Goal: Information Seeking & Learning: Learn about a topic

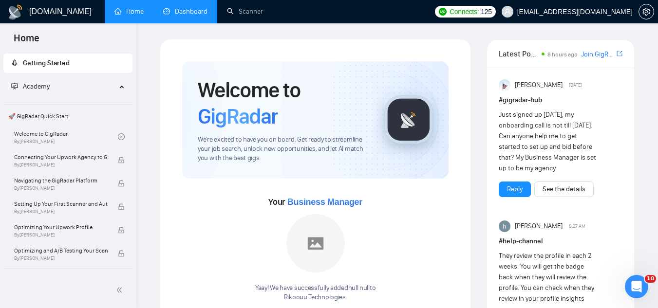
click at [189, 14] on link "Dashboard" at bounding box center [185, 11] width 44 height 8
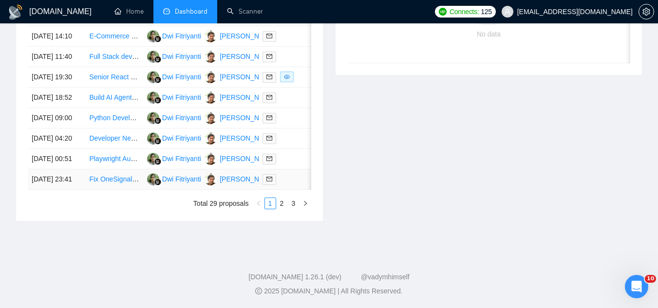
scroll to position [574, 0]
click at [283, 205] on link "2" at bounding box center [282, 203] width 11 height 11
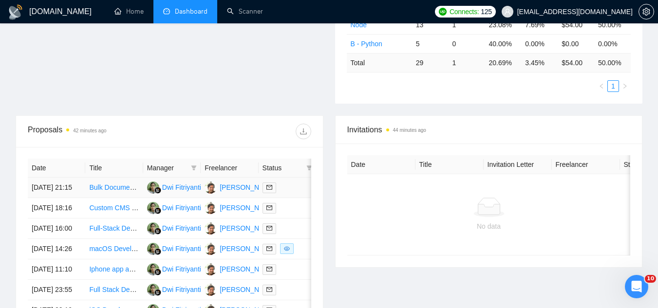
scroll to position [574, 0]
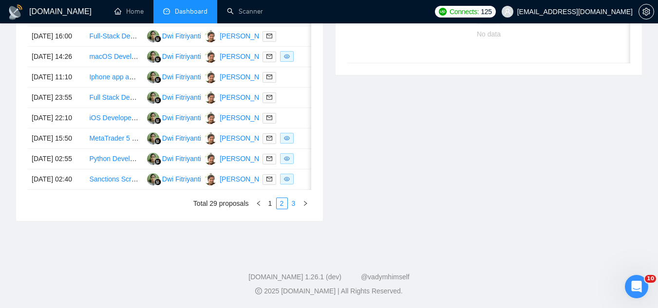
click at [294, 206] on link "3" at bounding box center [293, 203] width 11 height 11
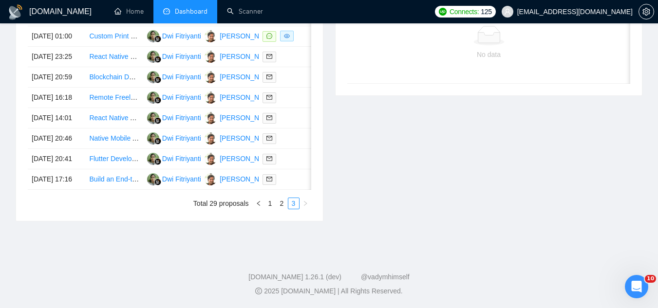
scroll to position [398, 0]
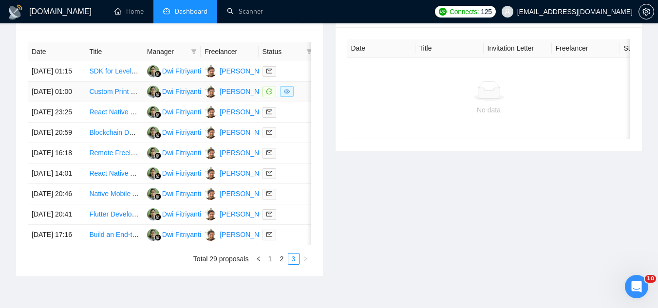
click at [105, 102] on td "Custom Print on Demand Website Development with 3D Models and AR" at bounding box center [113, 92] width 57 height 20
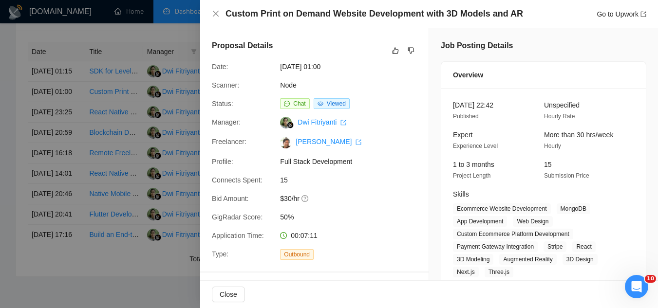
scroll to position [195, 0]
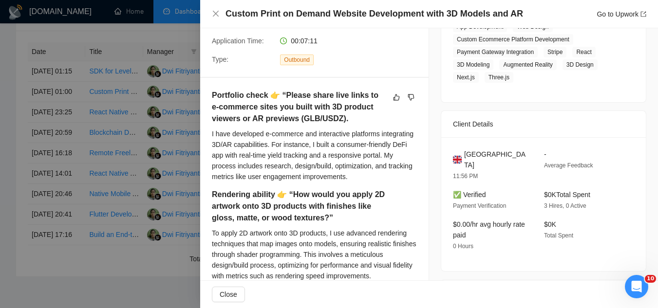
click at [159, 117] on div at bounding box center [329, 154] width 658 height 308
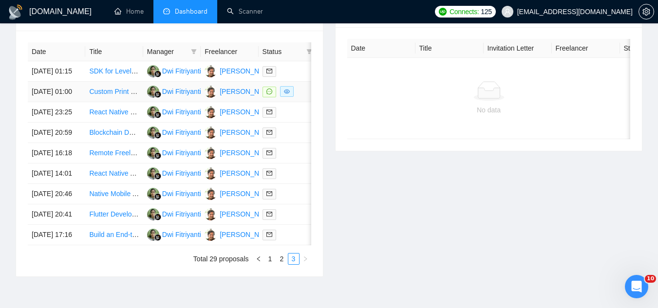
click at [113, 95] on link "Custom Print on Demand Website Development with 3D Models and AR" at bounding box center [198, 92] width 218 height 8
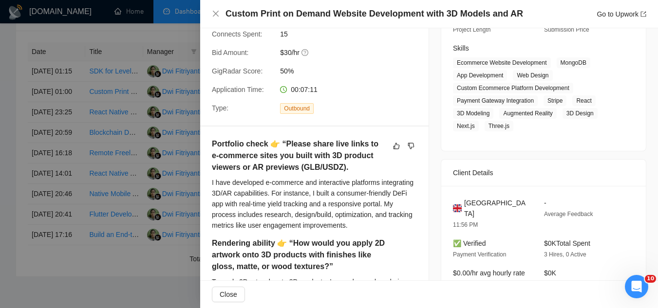
scroll to position [0, 0]
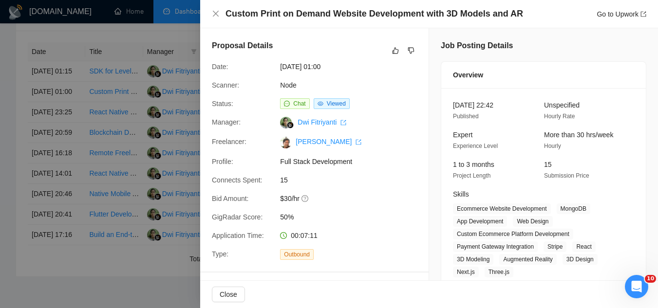
click at [187, 37] on div at bounding box center [329, 154] width 658 height 308
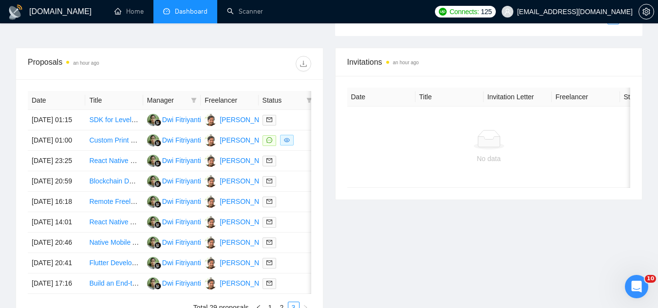
scroll to position [487, 0]
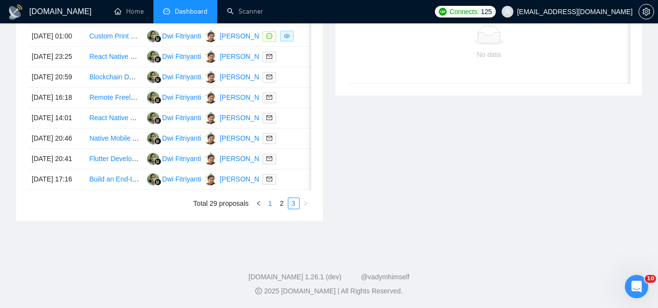
click at [269, 209] on link "1" at bounding box center [270, 203] width 11 height 11
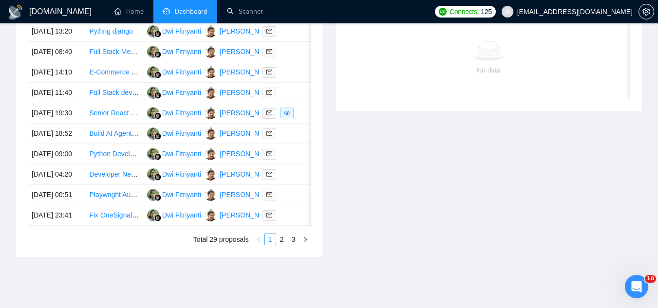
scroll to position [341, 0]
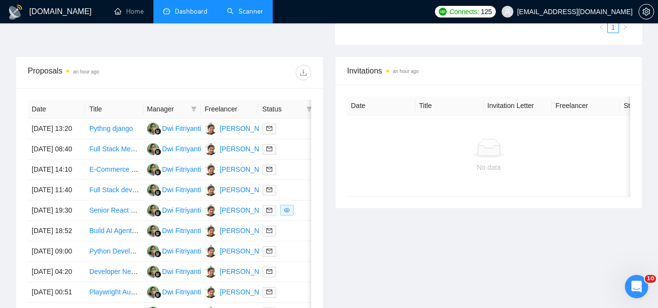
click at [252, 7] on link "Scanner" at bounding box center [245, 11] width 36 height 8
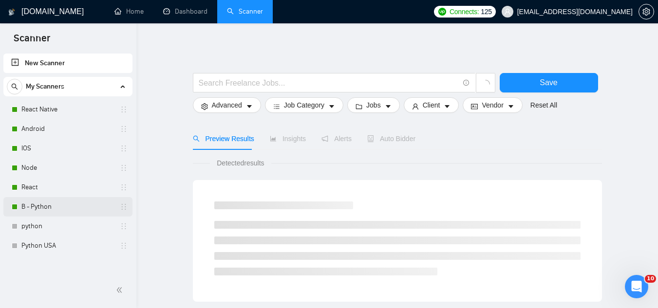
click at [45, 211] on link "B - Python" at bounding box center [67, 206] width 93 height 19
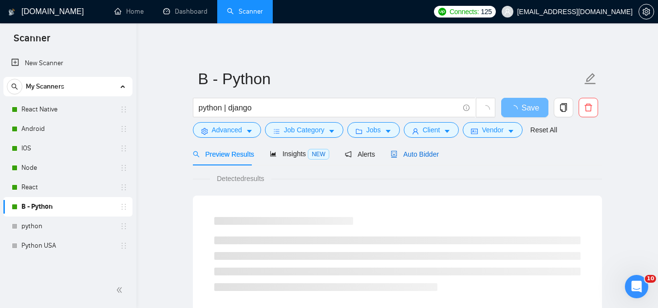
click at [398, 159] on div "Auto Bidder" at bounding box center [415, 154] width 48 height 11
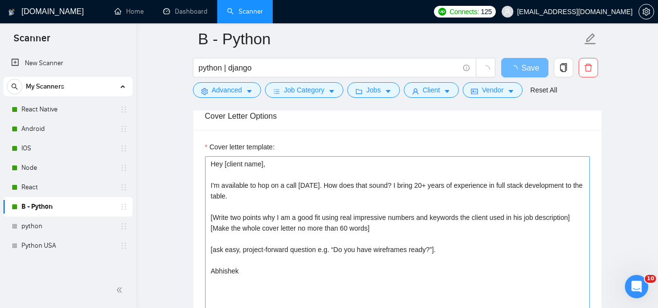
scroll to position [1071, 0]
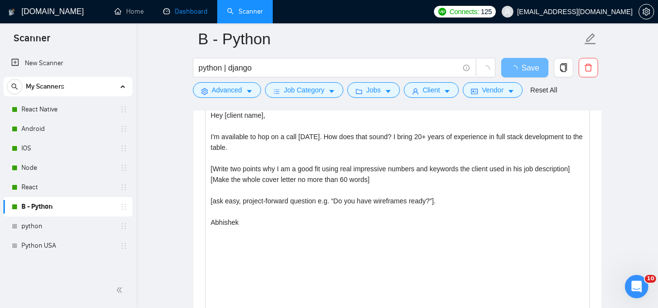
click at [182, 14] on link "Dashboard" at bounding box center [185, 11] width 44 height 8
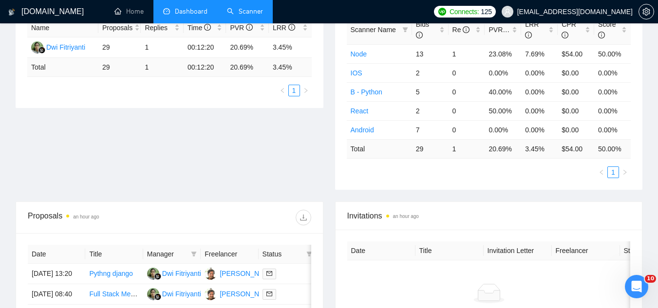
scroll to position [147, 0]
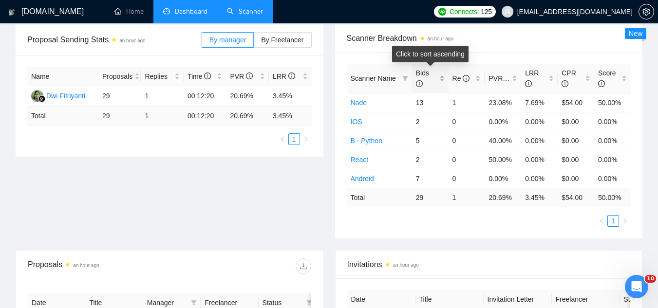
click at [442, 74] on div "Bids" at bounding box center [430, 78] width 29 height 21
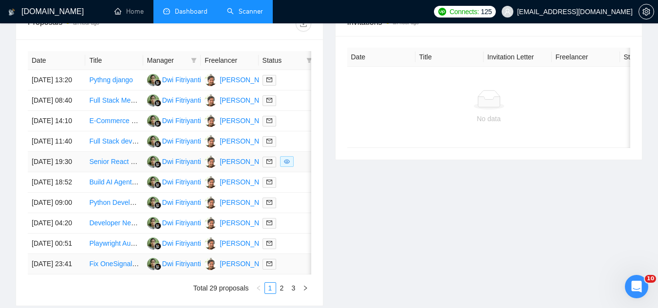
scroll to position [341, 0]
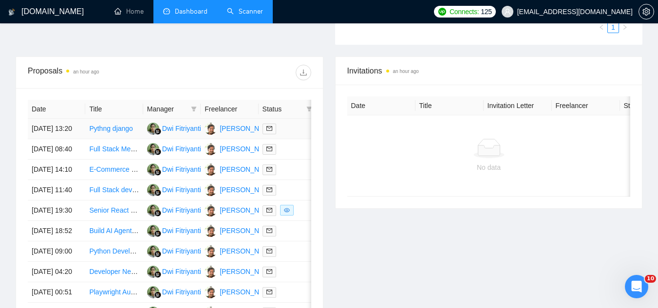
click at [102, 139] on td "Pythng django" at bounding box center [113, 129] width 57 height 20
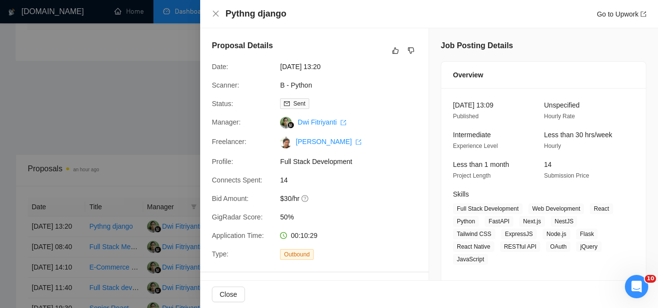
scroll to position [146, 0]
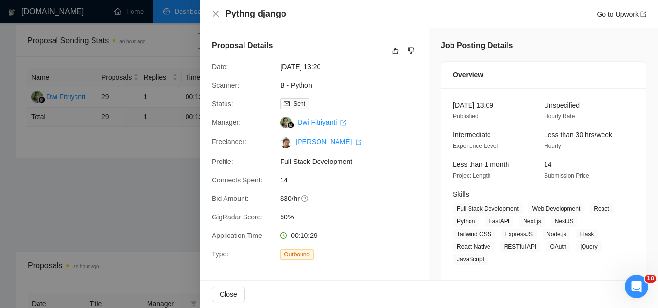
click at [130, 183] on div at bounding box center [329, 154] width 658 height 308
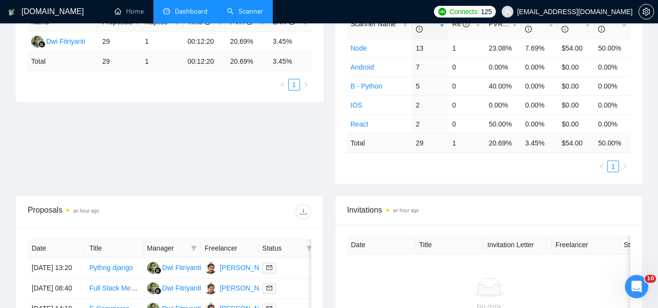
scroll to position [292, 0]
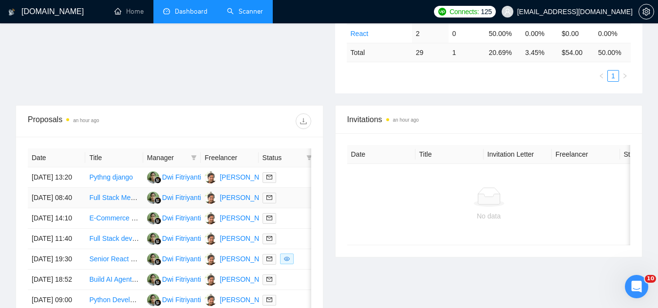
click at [117, 208] on td "Full Stack Mern Developer" at bounding box center [113, 198] width 57 height 20
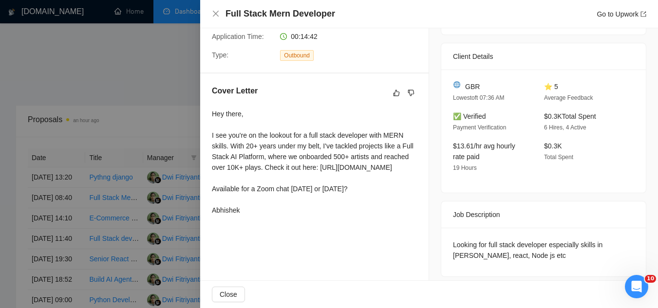
scroll to position [205, 0]
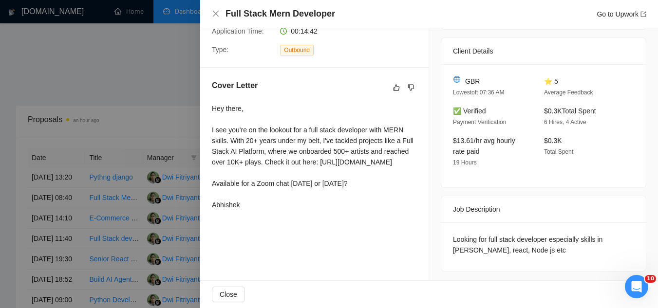
click at [156, 75] on div at bounding box center [329, 154] width 658 height 308
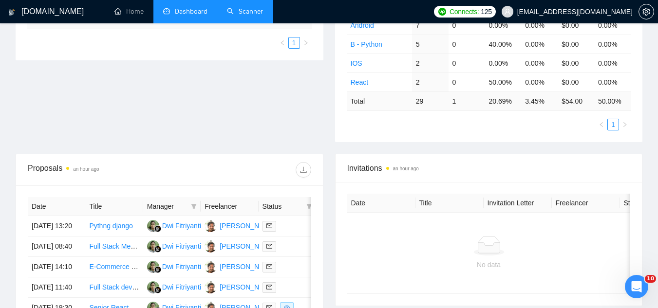
scroll to position [438, 0]
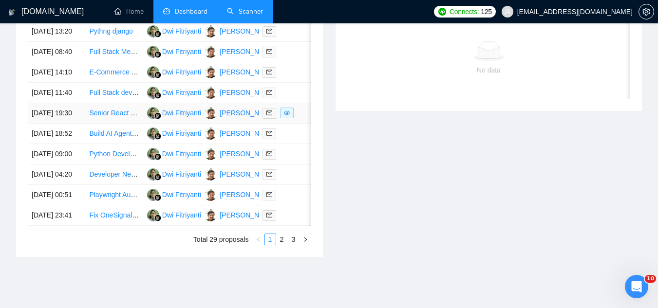
click at [106, 124] on td "Senior React Developer for E-commerce Platform" at bounding box center [113, 113] width 57 height 20
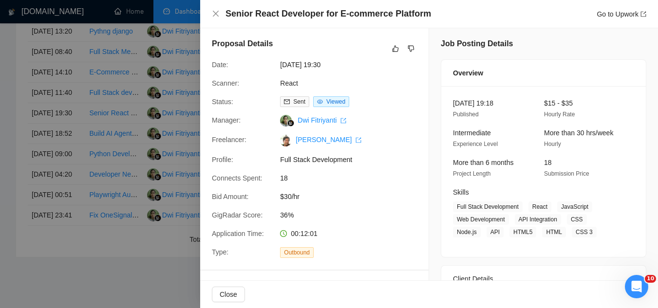
scroll to position [0, 0]
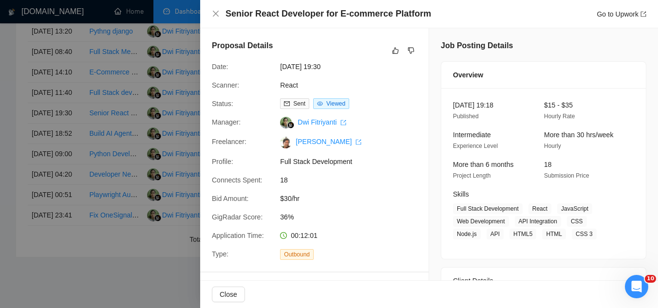
click at [100, 100] on div at bounding box center [329, 154] width 658 height 308
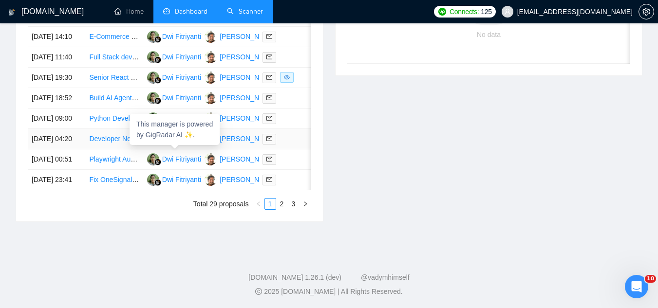
scroll to position [536, 0]
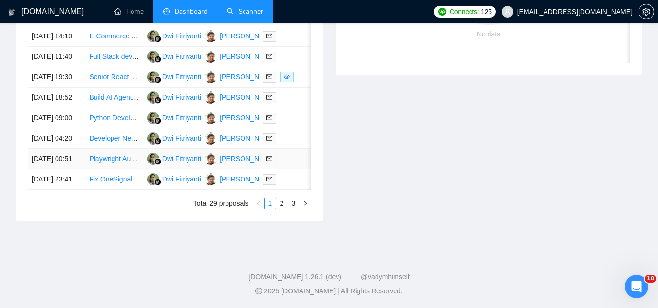
click at [108, 169] on td "Playwright Automation Engineer (TypeScript/Node.js) – Data Extraction and Multi…" at bounding box center [113, 159] width 57 height 20
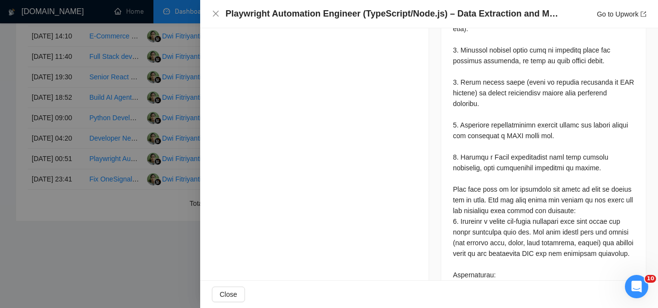
scroll to position [633, 0]
drag, startPoint x: 521, startPoint y: 111, endPoint x: 534, endPoint y: 110, distance: 12.7
click at [534, 110] on div "Questions: What have you created similar? How long do you need to create this? …" at bounding box center [543, 220] width 181 height 761
click at [526, 139] on div "Questions: What have you created similar? How long do you need to create this? …" at bounding box center [543, 220] width 181 height 761
drag, startPoint x: 520, startPoint y: 111, endPoint x: 537, endPoint y: 107, distance: 17.6
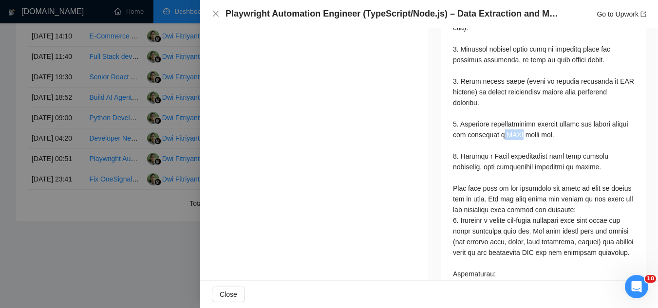
click at [537, 107] on div "Questions: What have you created similar? How long do you need to create this? …" at bounding box center [543, 220] width 181 height 761
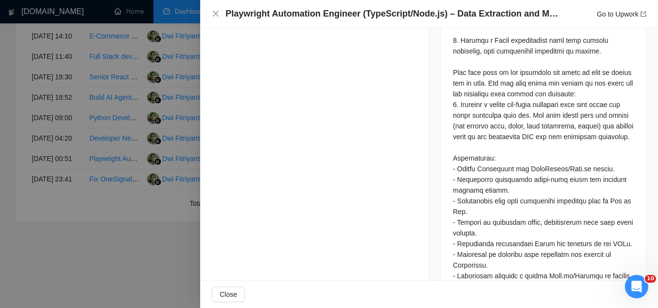
scroll to position [779, 0]
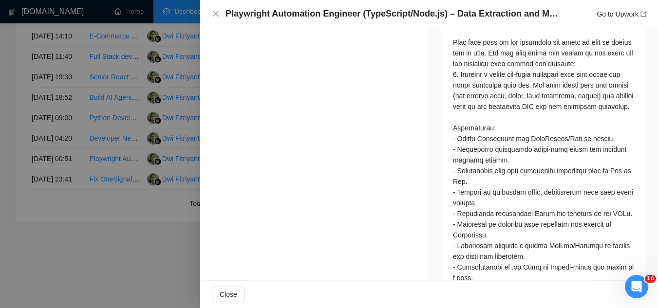
click at [154, 295] on div at bounding box center [329, 154] width 658 height 308
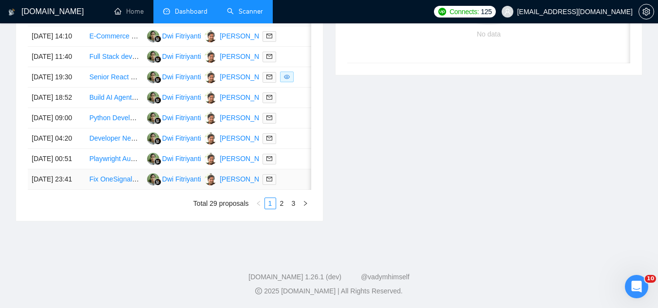
click at [111, 190] on td "Fix OneSignal and RevenueCat Integration for iOS App (Swift)" at bounding box center [113, 179] width 57 height 20
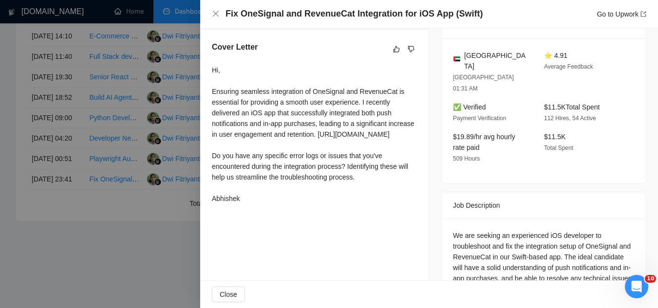
scroll to position [243, 0]
click at [145, 290] on div at bounding box center [329, 154] width 658 height 308
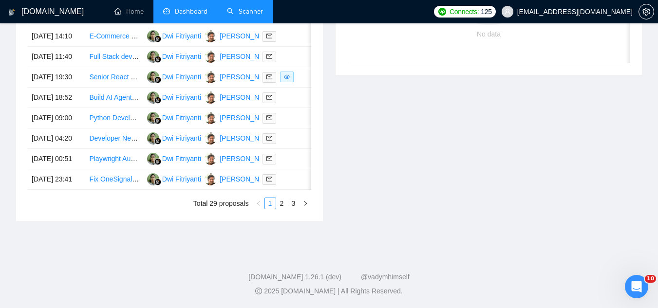
scroll to position [574, 0]
click at [293, 207] on link "3" at bounding box center [293, 203] width 11 height 11
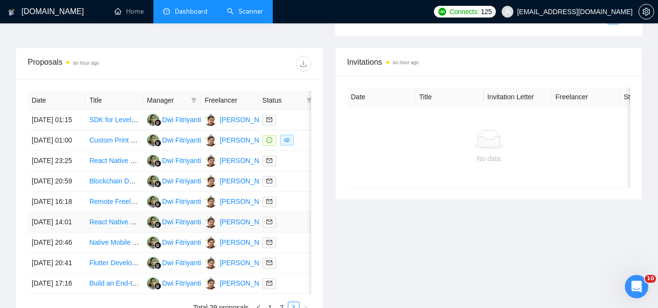
scroll to position [544, 0]
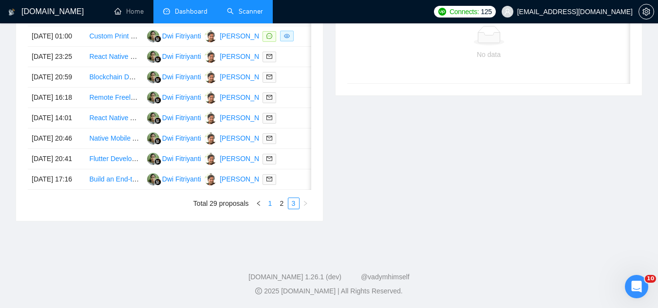
click at [269, 205] on link "1" at bounding box center [270, 203] width 11 height 11
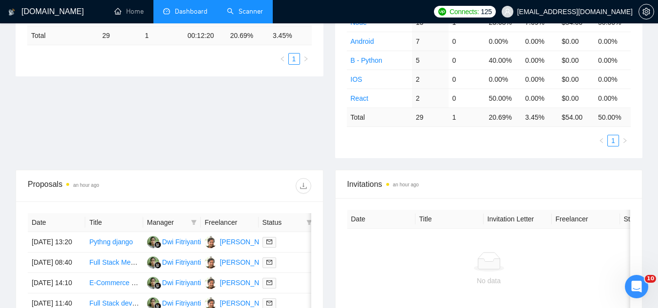
scroll to position [106, 0]
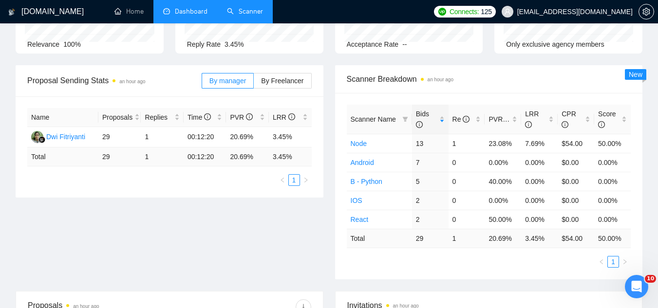
click at [247, 16] on link "Scanner" at bounding box center [245, 11] width 36 height 8
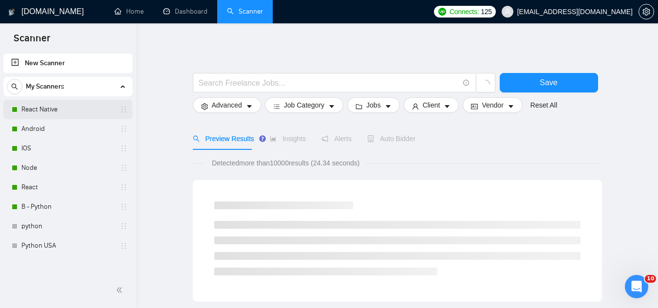
click at [75, 110] on link "React Native" at bounding box center [67, 109] width 93 height 19
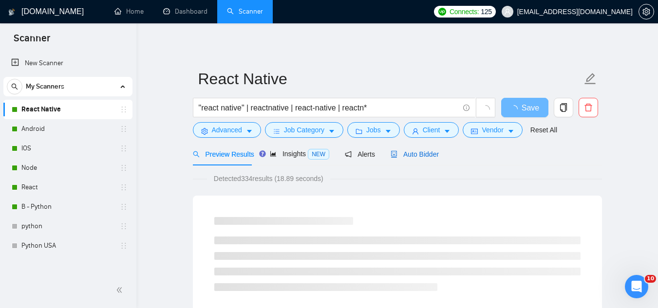
click at [412, 156] on span "Auto Bidder" at bounding box center [415, 154] width 48 height 8
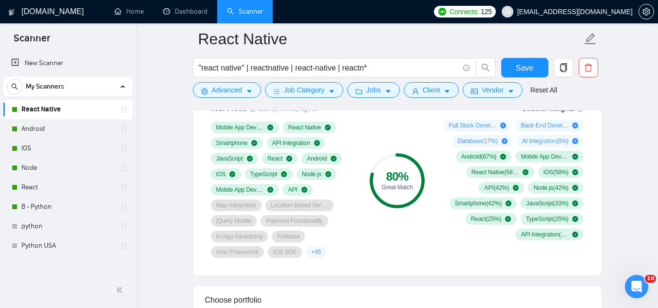
scroll to position [682, 0]
click at [72, 152] on link "IOS" at bounding box center [67, 148] width 93 height 19
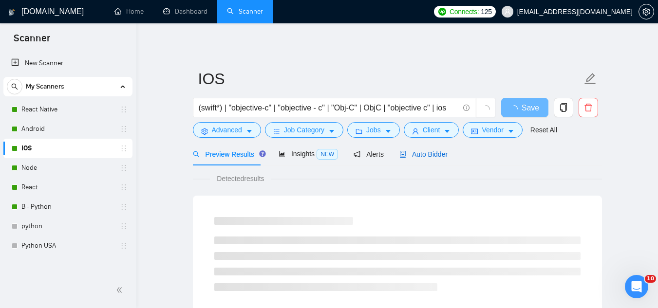
click at [443, 156] on span "Auto Bidder" at bounding box center [423, 154] width 48 height 8
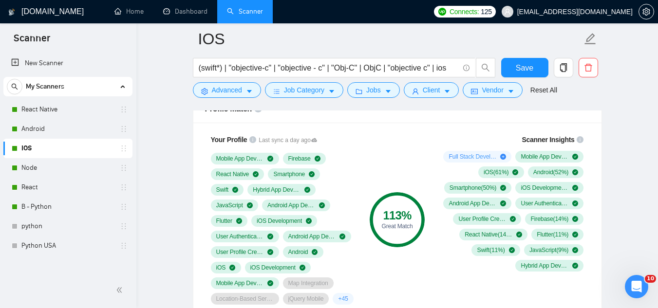
scroll to position [633, 0]
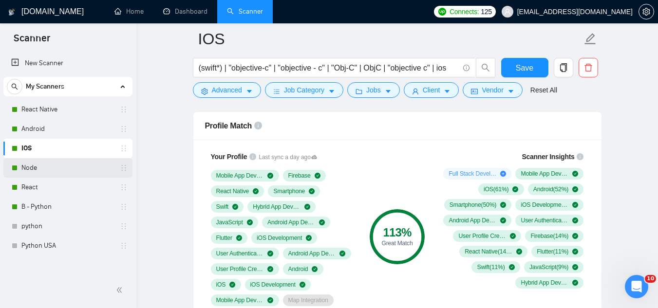
click at [63, 168] on link "Node" at bounding box center [67, 167] width 93 height 19
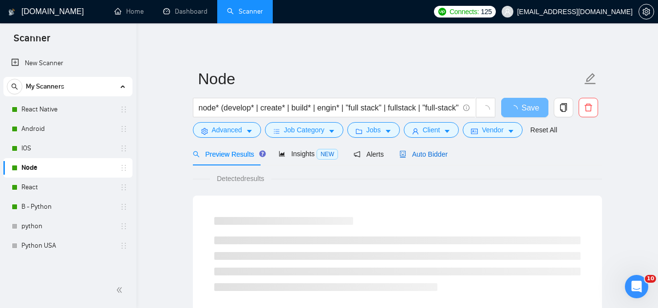
click at [414, 156] on span "Auto Bidder" at bounding box center [423, 154] width 48 height 8
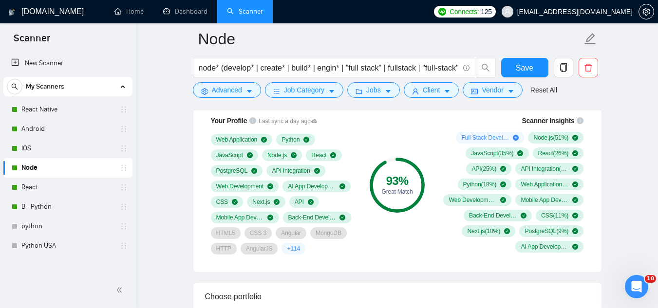
scroll to position [633, 0]
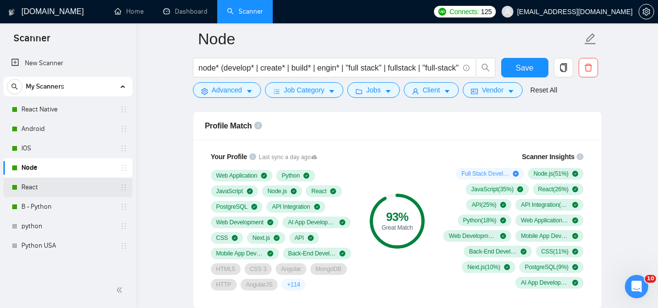
click at [70, 195] on link "React" at bounding box center [67, 187] width 93 height 19
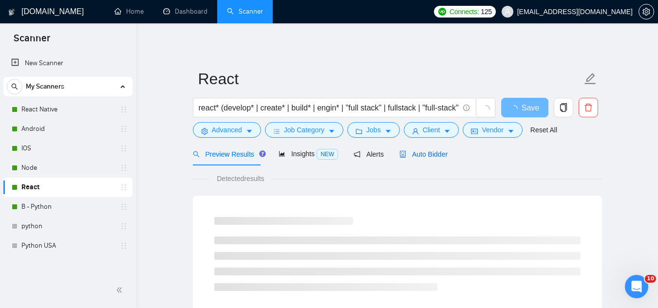
click at [432, 157] on span "Auto Bidder" at bounding box center [423, 154] width 48 height 8
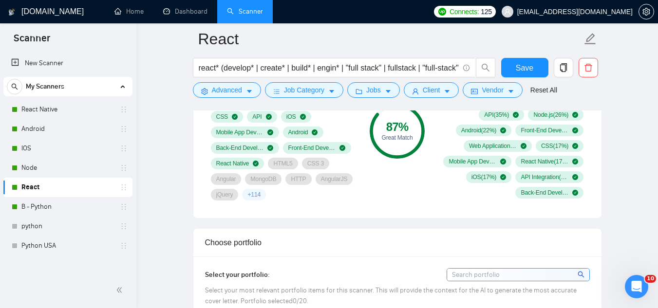
scroll to position [779, 0]
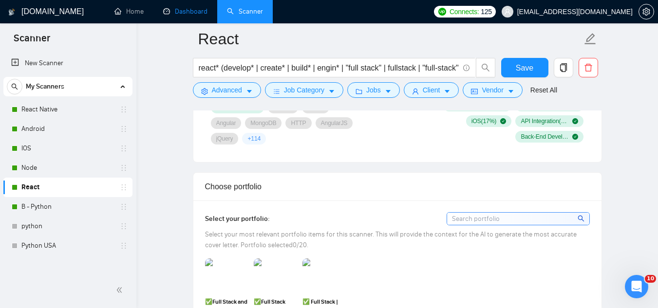
click at [200, 16] on link "Dashboard" at bounding box center [185, 11] width 44 height 8
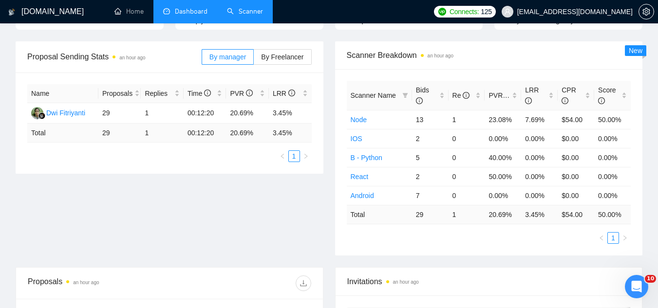
scroll to position [147, 0]
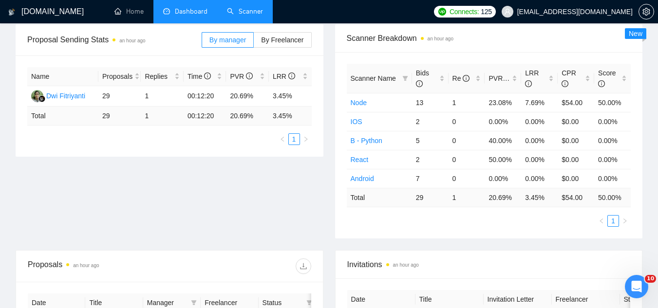
click at [246, 16] on link "Scanner" at bounding box center [245, 11] width 36 height 8
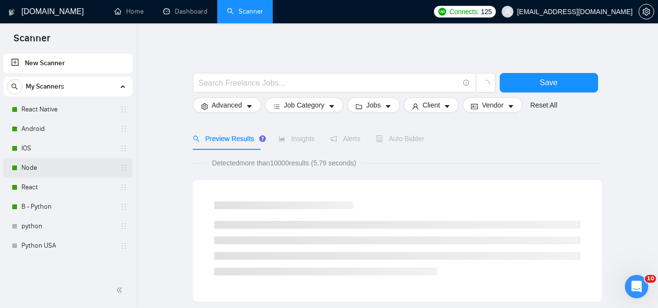
click at [63, 169] on link "Node" at bounding box center [67, 167] width 93 height 19
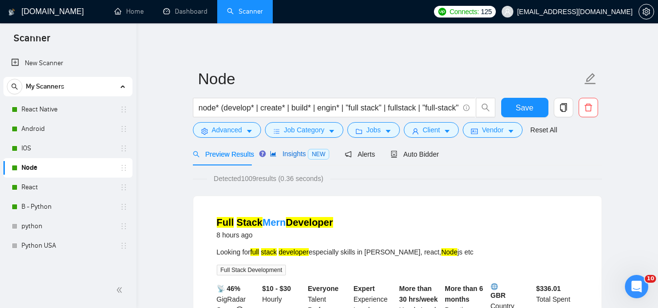
click at [301, 156] on span "Insights NEW" at bounding box center [299, 154] width 59 height 8
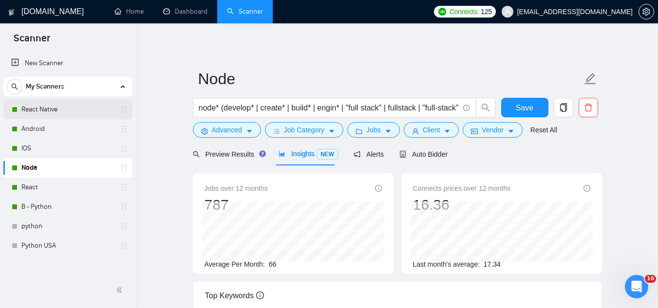
click at [60, 107] on link "React Native" at bounding box center [67, 109] width 93 height 19
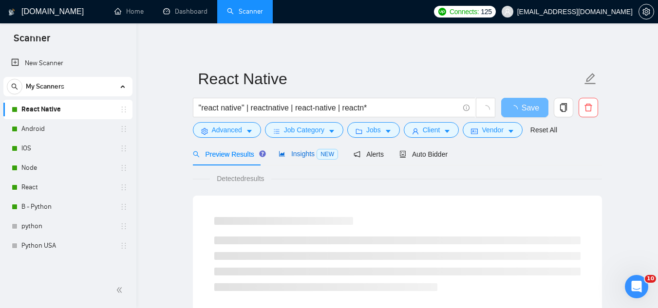
click at [289, 158] on div "Insights NEW" at bounding box center [308, 154] width 59 height 11
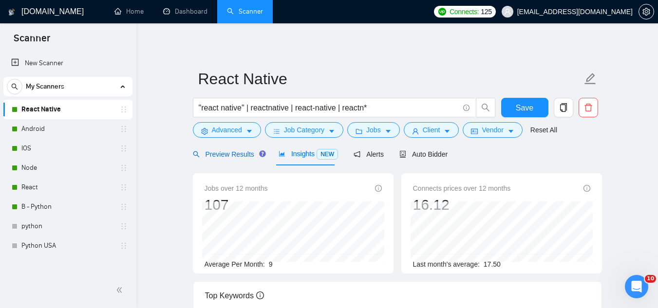
click at [218, 151] on span "Preview Results" at bounding box center [228, 154] width 70 height 8
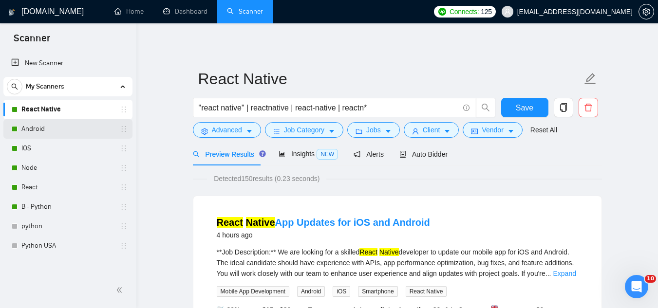
click at [74, 134] on link "Android" at bounding box center [67, 128] width 93 height 19
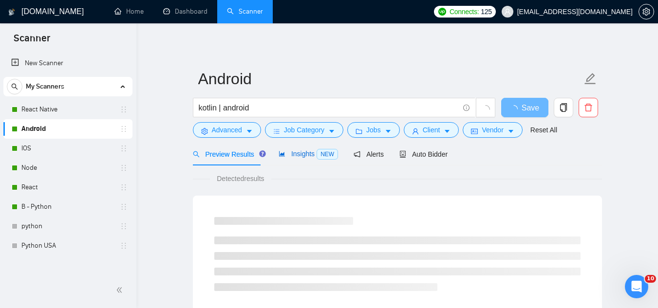
click at [287, 157] on span "Insights NEW" at bounding box center [308, 154] width 59 height 8
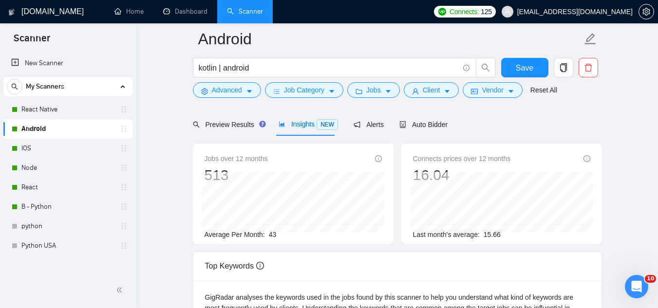
scroll to position [49, 0]
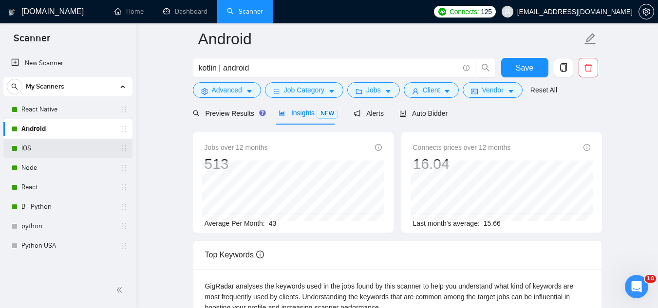
click at [59, 150] on link "IOS" at bounding box center [67, 148] width 93 height 19
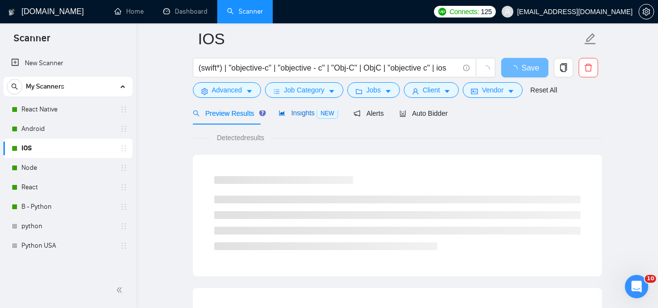
click at [298, 113] on span "Insights NEW" at bounding box center [308, 113] width 59 height 8
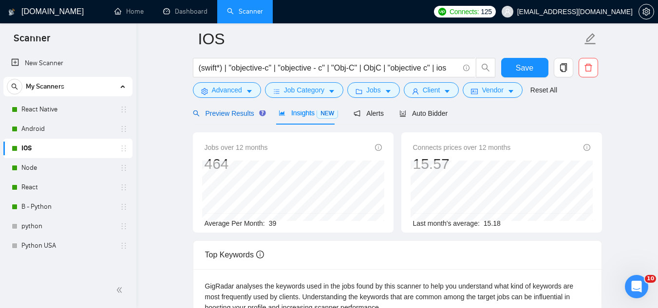
click at [225, 112] on span "Preview Results" at bounding box center [228, 114] width 70 height 8
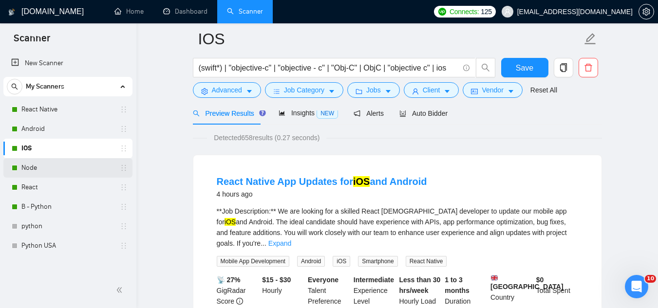
click at [57, 176] on link "Node" at bounding box center [67, 167] width 93 height 19
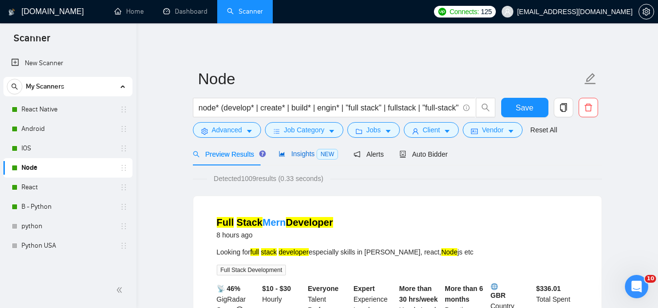
click at [296, 153] on span "Insights NEW" at bounding box center [308, 154] width 59 height 8
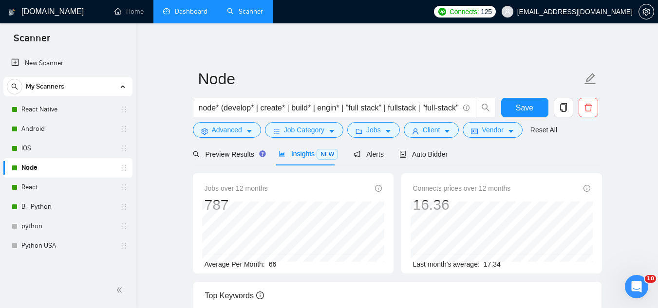
click at [195, 7] on link "Dashboard" at bounding box center [185, 11] width 44 height 8
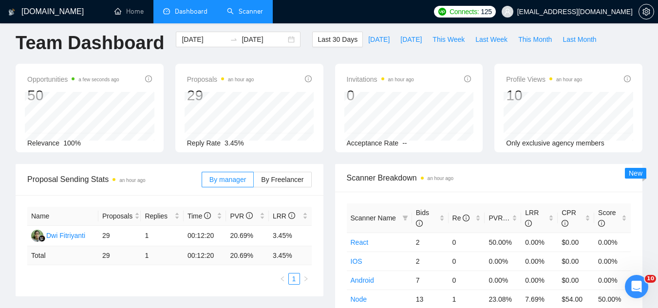
scroll to position [49, 0]
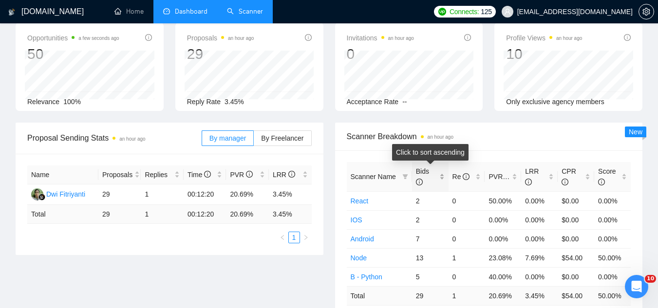
click at [442, 175] on div "Bids" at bounding box center [430, 176] width 29 height 21
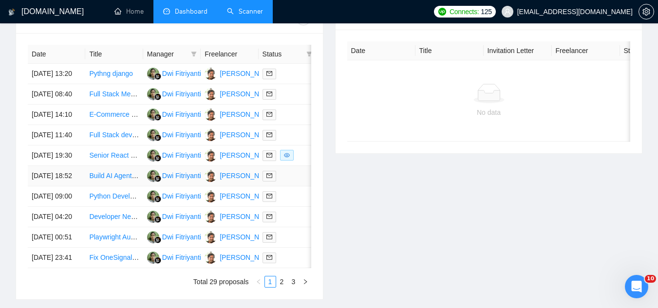
scroll to position [341, 0]
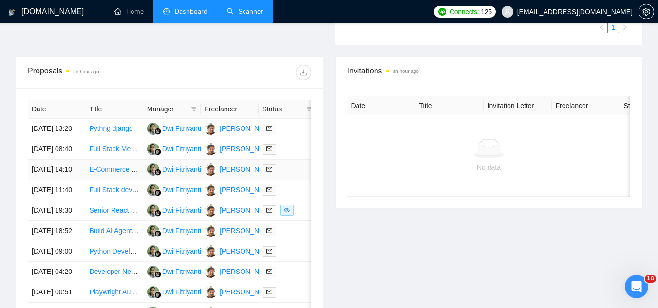
click at [125, 180] on td "E-Commerce Website & Mobile App Developer for Perfume Retail Store" at bounding box center [113, 170] width 57 height 20
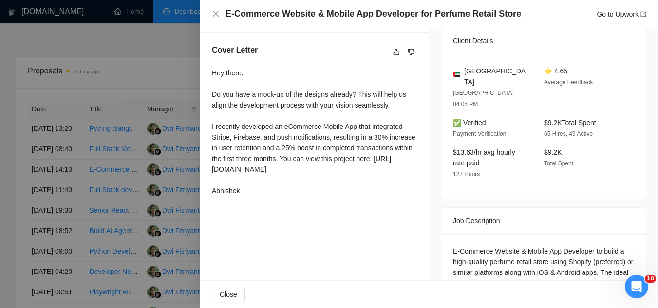
scroll to position [243, 0]
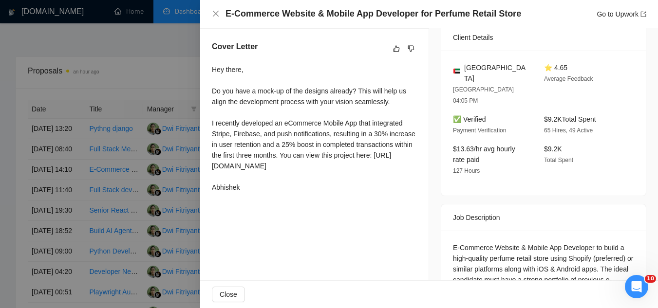
click at [149, 35] on div at bounding box center [329, 154] width 658 height 308
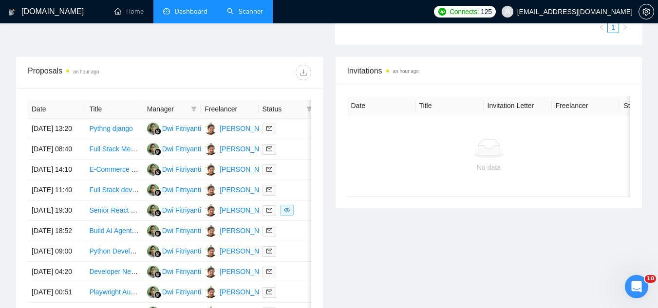
click at [569, 18] on span "[EMAIL_ADDRESS][DOMAIN_NAME]" at bounding box center [567, 11] width 143 height 31
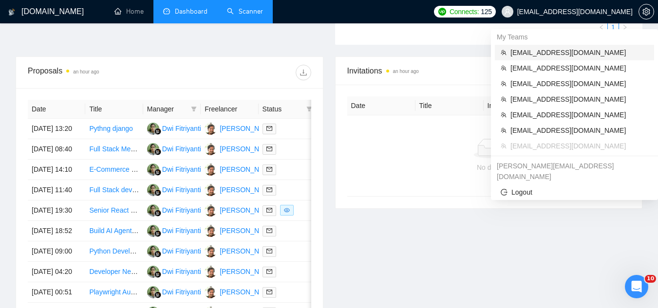
click at [565, 53] on span "[EMAIL_ADDRESS][DOMAIN_NAME]" at bounding box center [579, 52] width 138 height 11
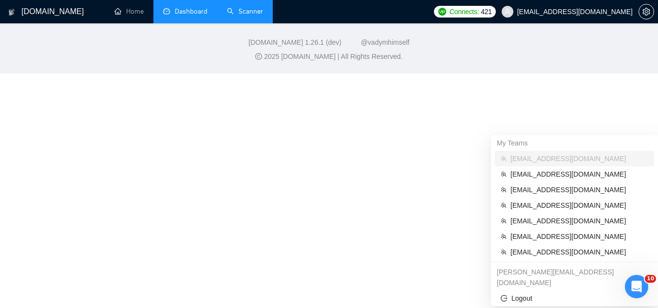
scroll to position [477, 0]
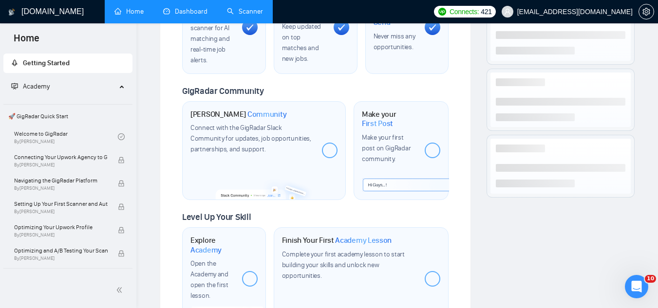
click at [199, 16] on link "Dashboard" at bounding box center [185, 11] width 44 height 8
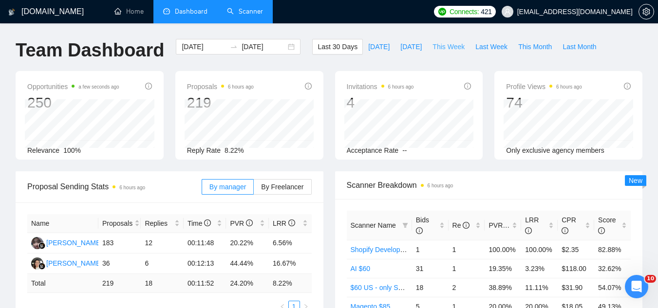
click at [442, 48] on span "This Week" at bounding box center [448, 46] width 32 height 11
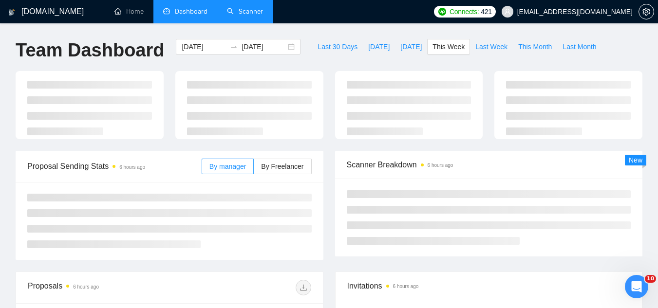
type input "[DATE]"
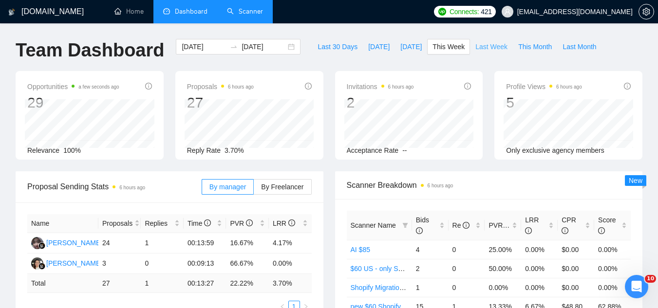
click at [475, 47] on span "Last Week" at bounding box center [491, 46] width 32 height 11
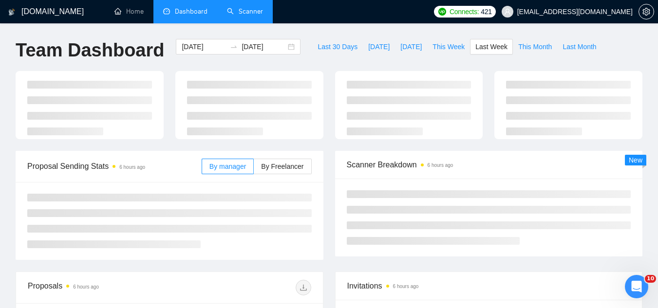
type input "[DATE]"
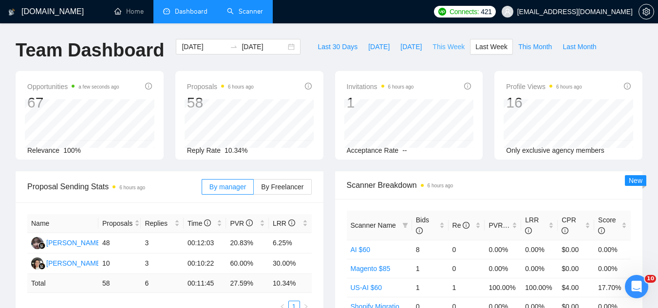
click at [434, 44] on span "This Week" at bounding box center [448, 46] width 32 height 11
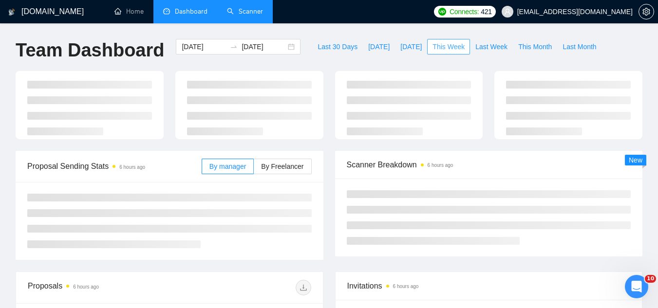
type input "[DATE]"
